Goal: Transaction & Acquisition: Purchase product/service

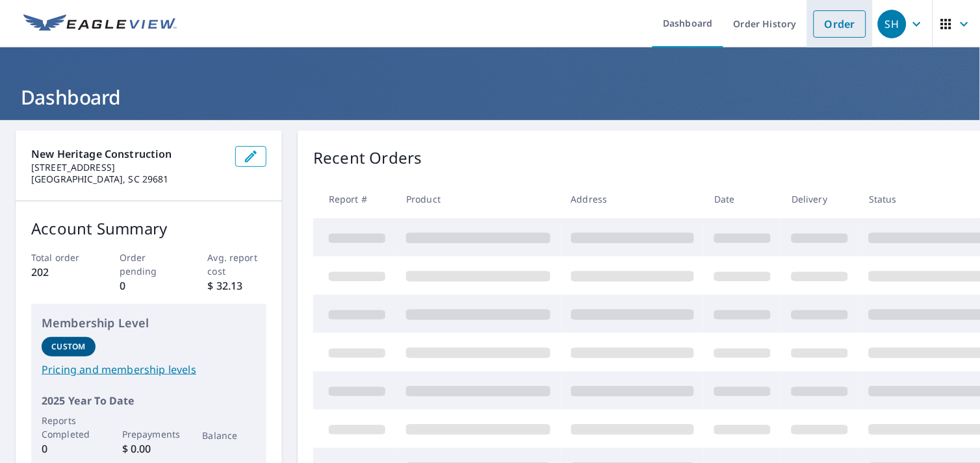
click at [813, 25] on link "Order" at bounding box center [839, 23] width 53 height 27
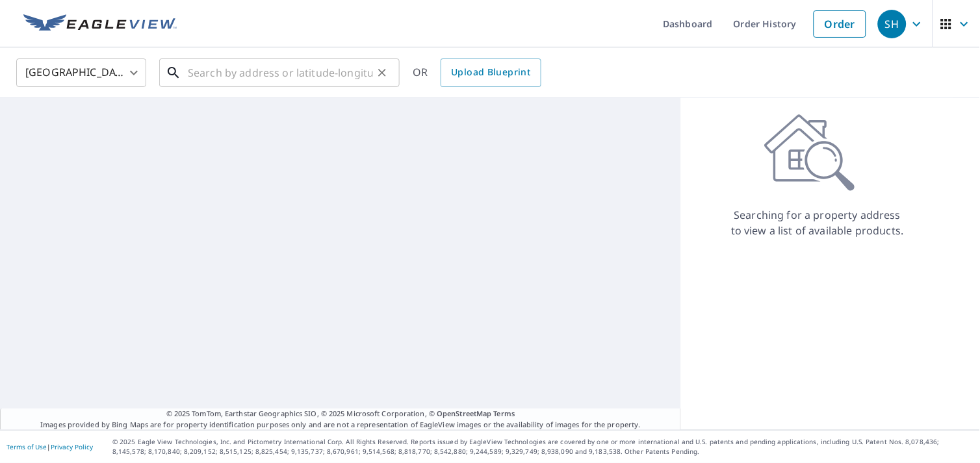
click at [341, 79] on input "text" at bounding box center [280, 73] width 185 height 36
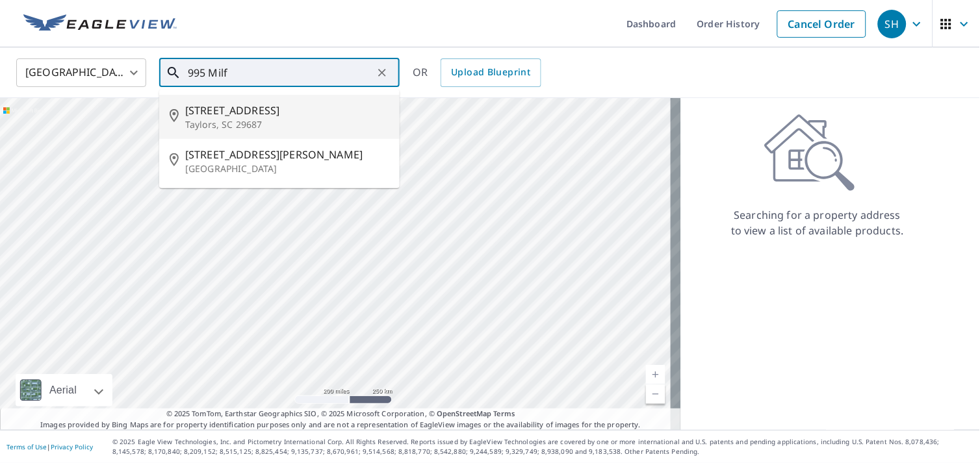
click at [331, 127] on p "Taylors, SC 29687" at bounding box center [287, 124] width 204 height 13
type input "[STREET_ADDRESS]"
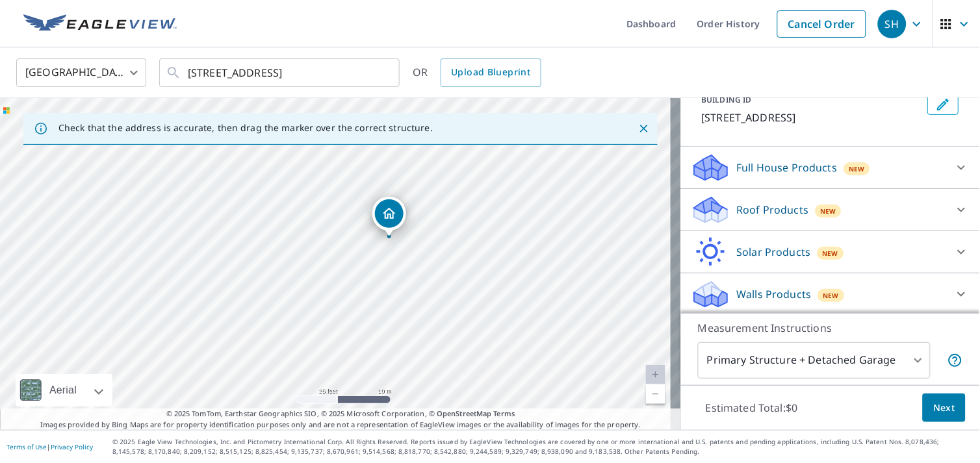
scroll to position [88, 0]
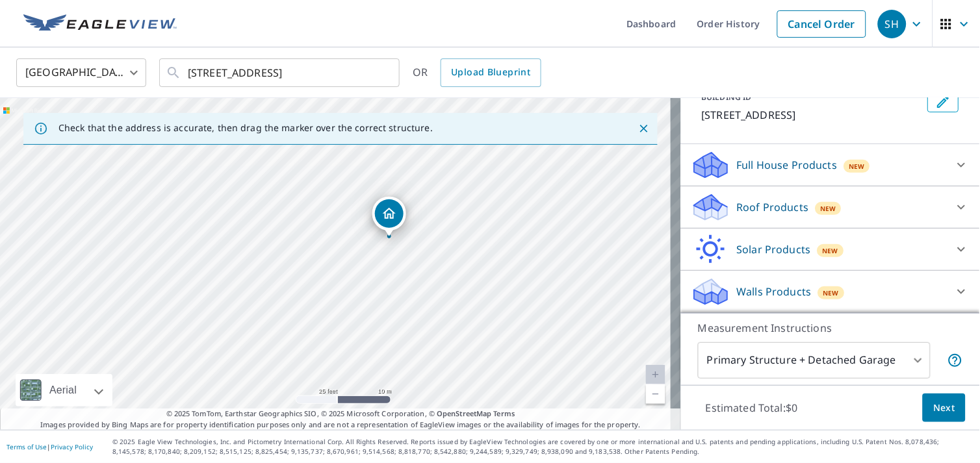
click at [790, 216] on div "Roof Products New" at bounding box center [818, 207] width 255 height 31
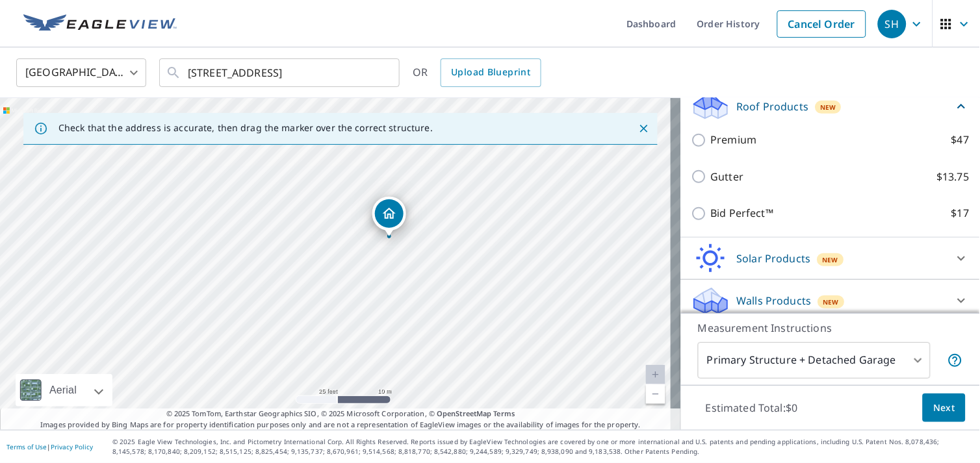
scroll to position [197, 0]
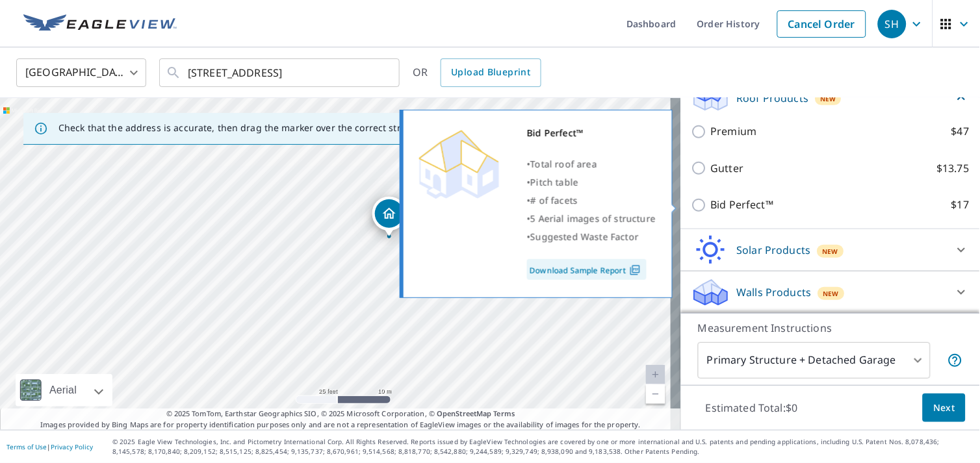
click at [757, 209] on p "Bid Perfect™" at bounding box center [742, 205] width 63 height 16
click at [711, 209] on input "Bid Perfect™ $17" at bounding box center [700, 205] width 19 height 16
checkbox input "true"
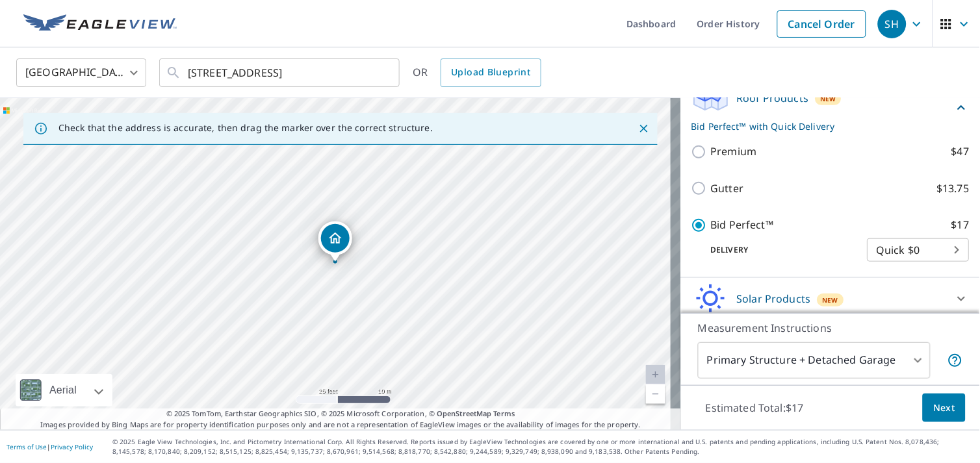
click at [943, 407] on span "Next" at bounding box center [944, 408] width 22 height 16
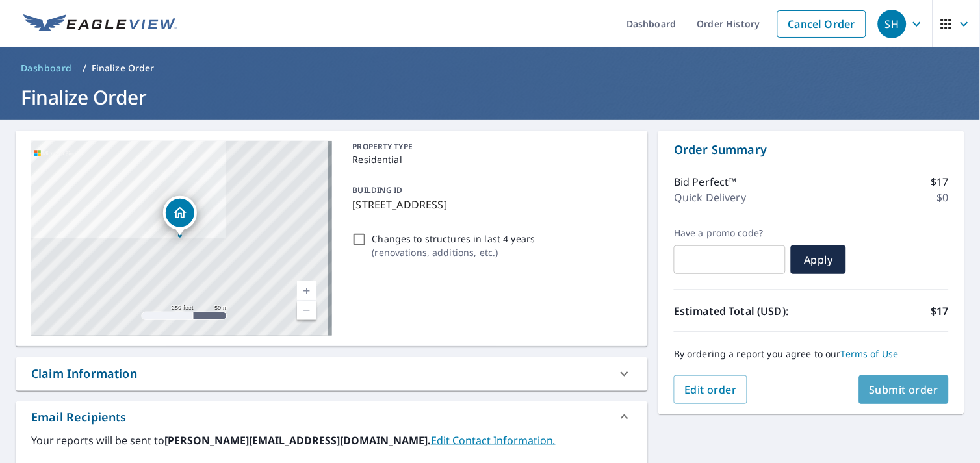
click at [887, 393] on span "Submit order" at bounding box center [904, 390] width 70 height 14
